Goal: Book appointment/travel/reservation

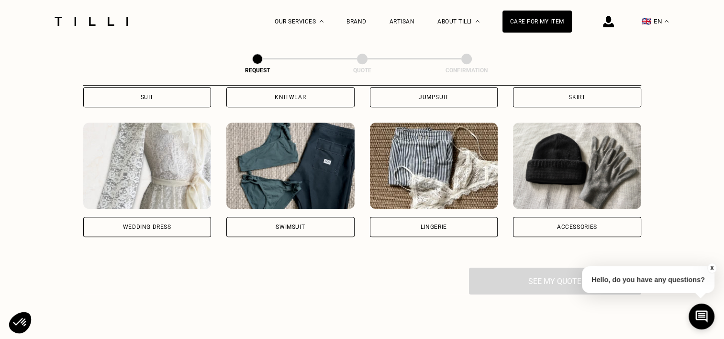
scroll to position [675, 0]
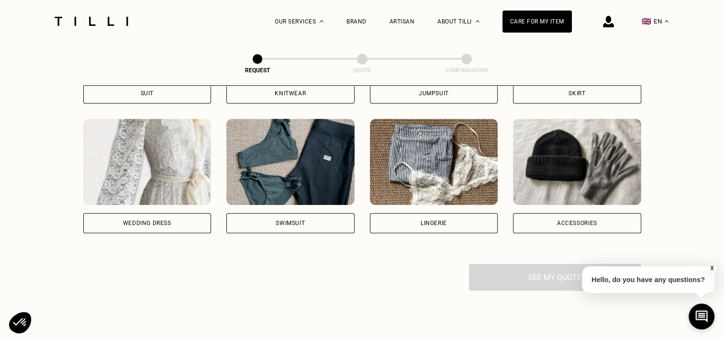
click at [259, 223] on div "Swimsuit" at bounding box center [290, 223] width 128 height 20
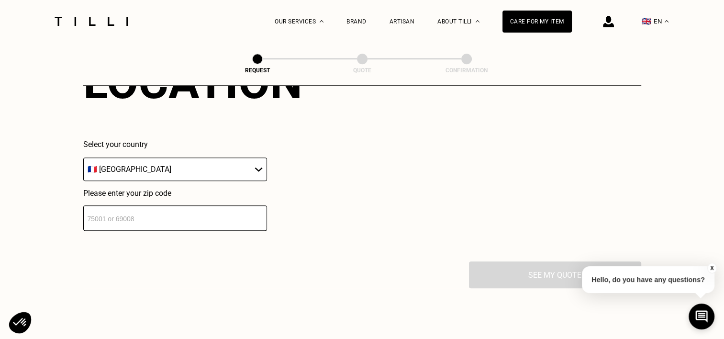
scroll to position [914, 0]
click at [214, 159] on div "Select your country 🇦🇹 [GEOGRAPHIC_DATA] 🇧🇪 [GEOGRAPHIC_DATA] 🇧🇬 [GEOGRAPHIC_DA…" at bounding box center [175, 160] width 184 height 41
click at [211, 161] on select "🇦🇹 [GEOGRAPHIC_DATA] 🇧🇪 [GEOGRAPHIC_DATA] 🇧🇬 [GEOGRAPHIC_DATA] 🇭🇷 [GEOGRAPHIC_D…" at bounding box center [175, 169] width 184 height 23
select select "BE"
click at [83, 160] on select "🇦🇹 [GEOGRAPHIC_DATA] 🇧🇪 [GEOGRAPHIC_DATA] 🇧🇬 [GEOGRAPHIC_DATA] 🇭🇷 [GEOGRAPHIC_D…" at bounding box center [175, 169] width 184 height 23
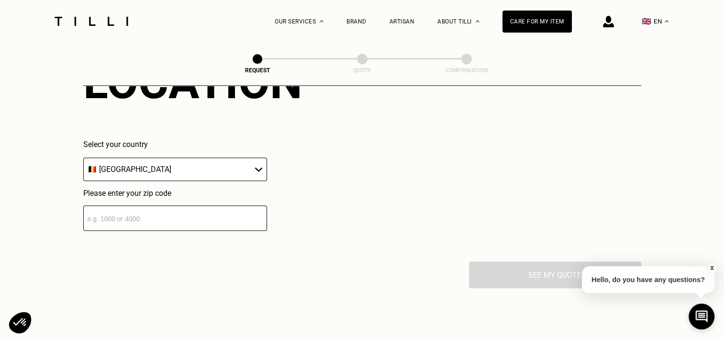
click at [106, 218] on input "number" at bounding box center [175, 217] width 184 height 25
type input "1080"
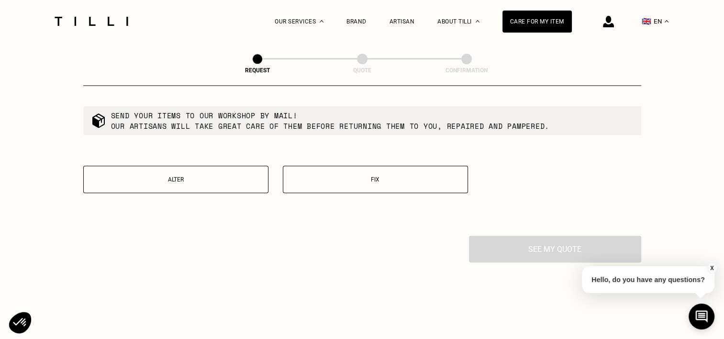
scroll to position [1185, 0]
click at [381, 181] on p "Fix" at bounding box center [375, 177] width 175 height 7
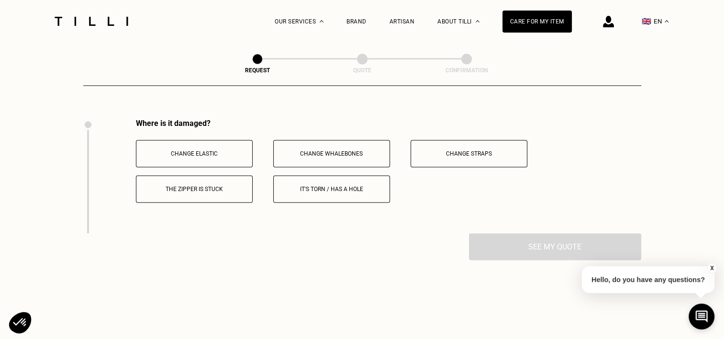
scroll to position [1317, 0]
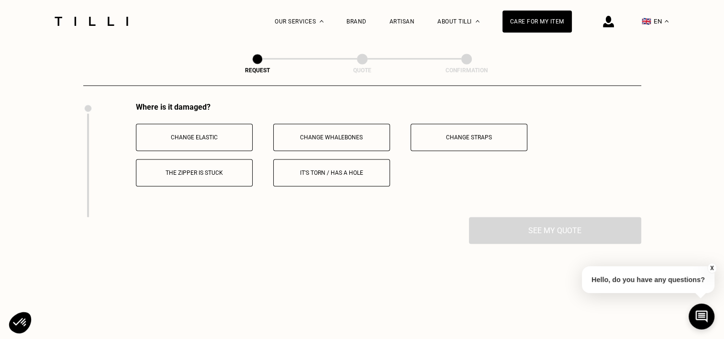
click at [381, 182] on button "It's torn / has a hole" at bounding box center [331, 172] width 117 height 27
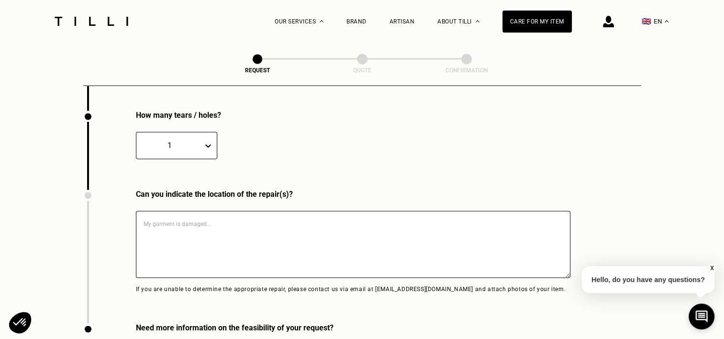
scroll to position [1431, 0]
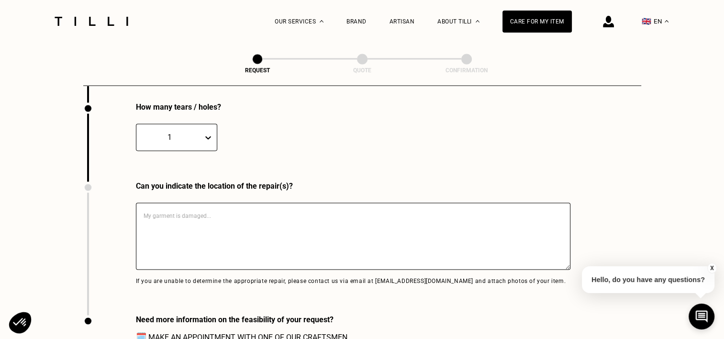
click at [308, 234] on textarea at bounding box center [353, 236] width 435 height 67
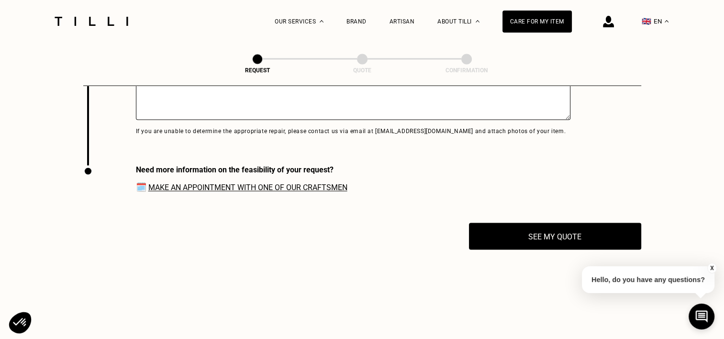
scroll to position [1592, 0]
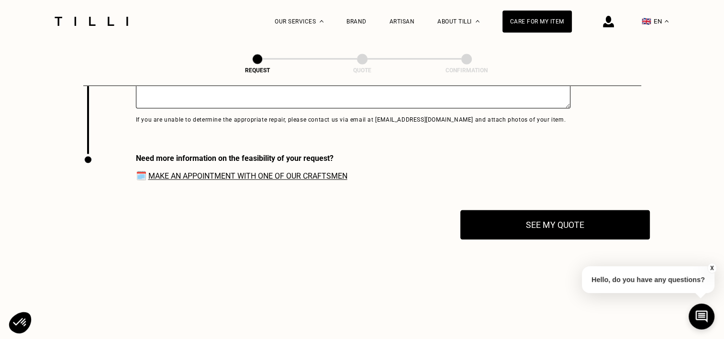
type textarea "it is in the lower back, close to the butt. It is a triathlon one-piece suit so…"
click at [488, 236] on button "See my quote" at bounding box center [556, 225] width 190 height 30
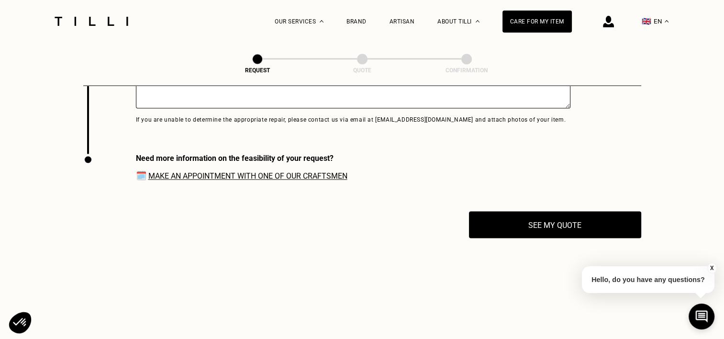
click at [243, 180] on link "Make an appointment with one of our craftsmen" at bounding box center [247, 175] width 199 height 9
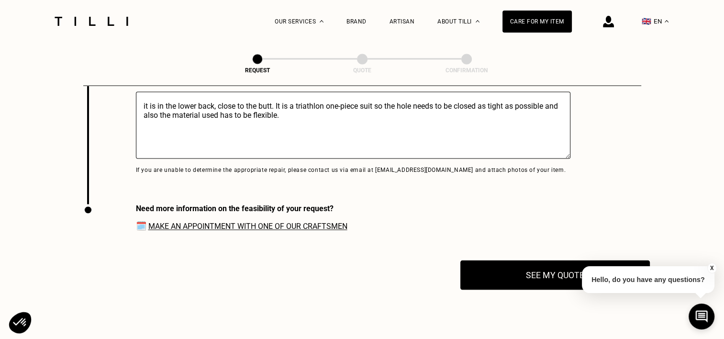
click at [501, 273] on button "See my quote" at bounding box center [556, 275] width 190 height 30
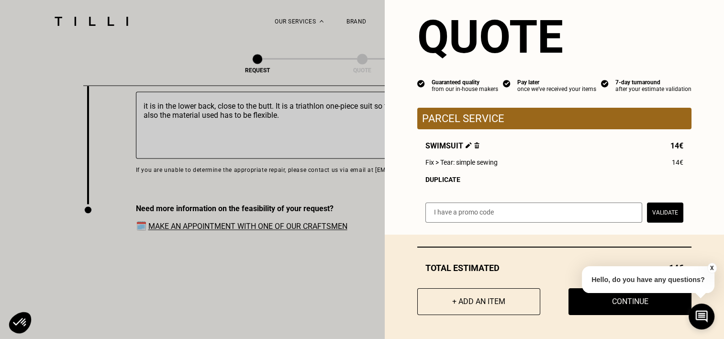
scroll to position [23, 0]
click at [578, 300] on button "Continue" at bounding box center [630, 302] width 135 height 30
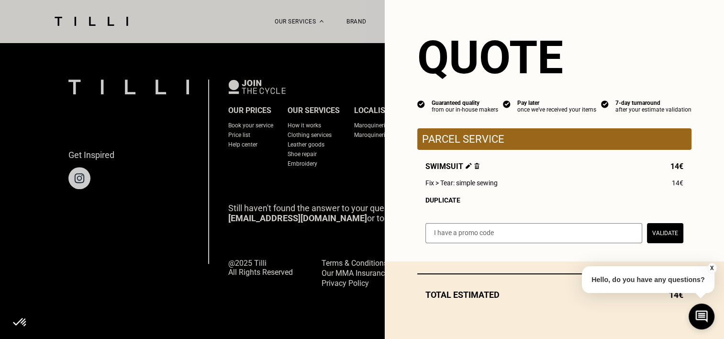
scroll to position [0, 0]
select select "BE"
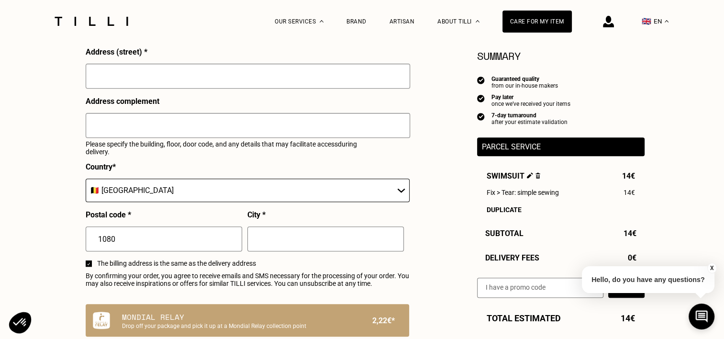
scroll to position [406, 0]
